Goal: Check status: Check status

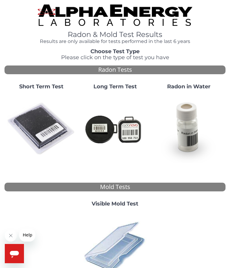
click at [34, 88] on strong "Short Term Test" at bounding box center [41, 86] width 44 height 7
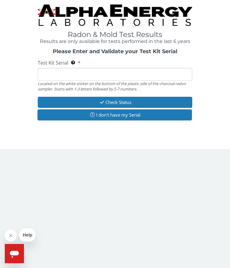
click at [51, 77] on input "Test Kit Serial Located on the white sticker on the bottom of the plastic side …" at bounding box center [115, 74] width 155 height 13
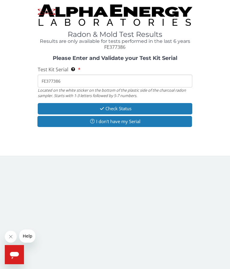
type input "FE377386"
click at [110, 109] on button "Check Status" at bounding box center [115, 108] width 155 height 11
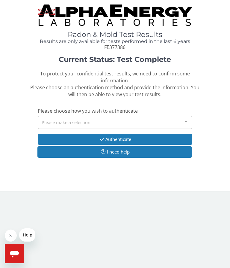
click at [188, 116] on div at bounding box center [186, 121] width 12 height 11
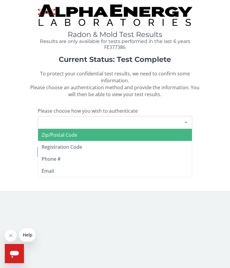
click at [57, 142] on span "Registration Code" at bounding box center [115, 147] width 154 height 12
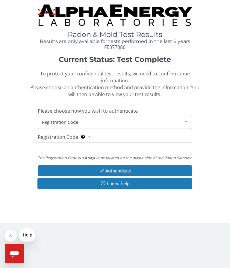
click at [50, 142] on input "Registration Code The Registration Code is a 4 digit code located on the plasti…" at bounding box center [115, 148] width 155 height 13
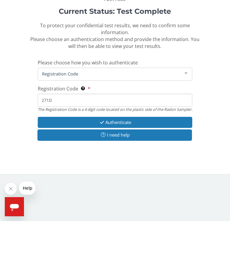
type input "271D"
click at [112, 165] on button "Authenticate" at bounding box center [115, 170] width 155 height 11
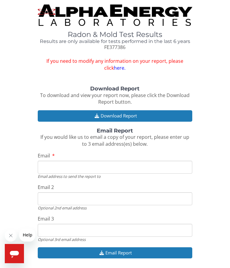
click at [110, 113] on button "Download Report" at bounding box center [115, 115] width 155 height 11
